Goal: Use online tool/utility: Utilize a website feature to perform a specific function

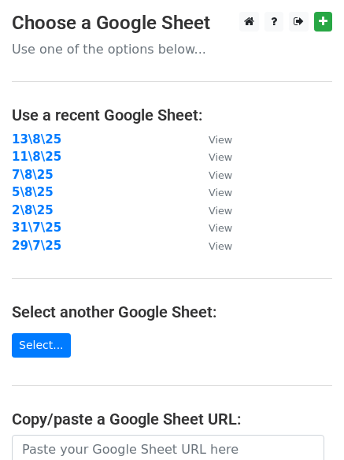
scroll to position [273, 0]
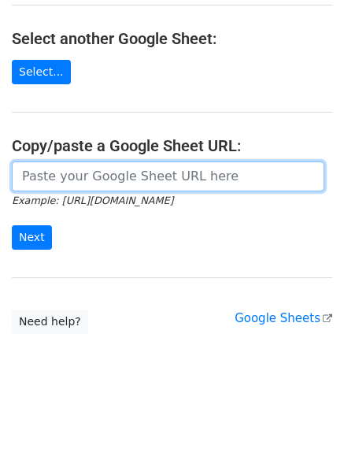
drag, startPoint x: 0, startPoint y: 0, endPoint x: 127, endPoint y: 172, distance: 213.6
click at [127, 172] on input "url" at bounding box center [168, 177] width 313 height 30
paste input "[URL][DOMAIN_NAME]"
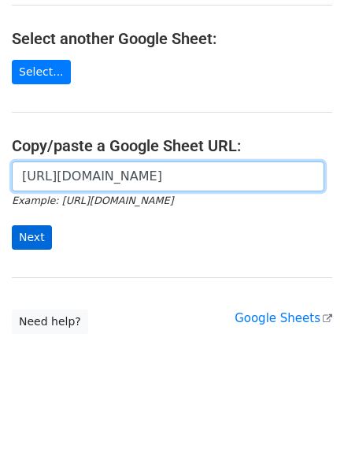
scroll to position [0, 338]
type input "[URL][DOMAIN_NAME]"
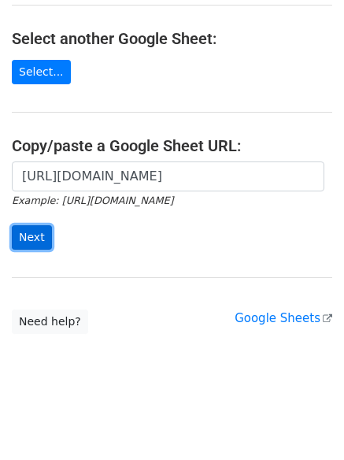
drag, startPoint x: 29, startPoint y: 233, endPoint x: 36, endPoint y: 228, distance: 9.0
click at [29, 233] on input "Next" at bounding box center [32, 237] width 40 height 24
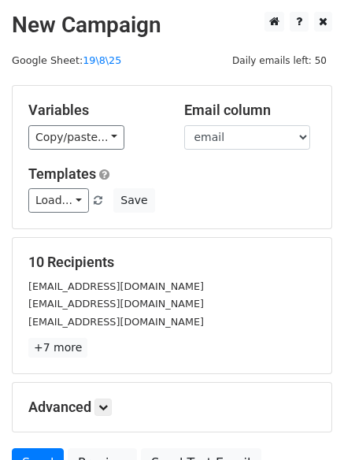
click at [81, 124] on div "Variables Copy/paste... {{email}} {{name}}" at bounding box center [95, 126] width 156 height 48
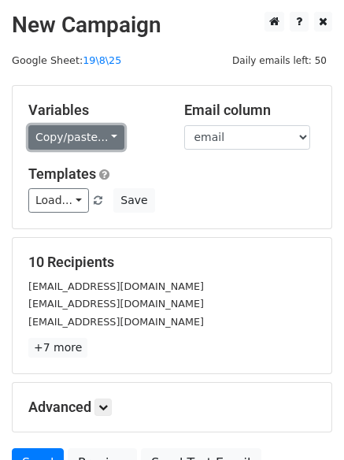
click at [79, 136] on link "Copy/paste..." at bounding box center [76, 137] width 96 height 24
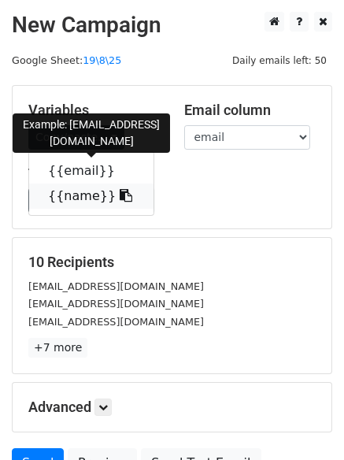
click at [80, 189] on link "{{name}}" at bounding box center [91, 196] width 125 height 25
